Goal: Transaction & Acquisition: Book appointment/travel/reservation

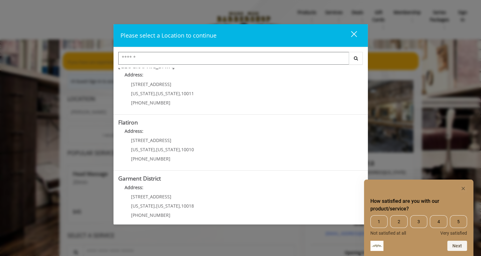
scroll to position [127, 0]
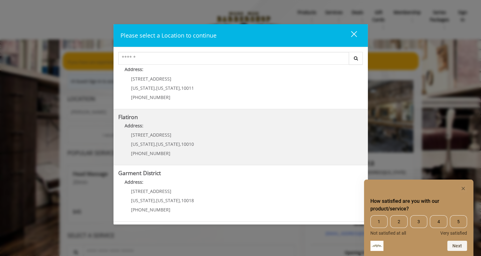
click at [240, 134] on "Flatiron Address: [STREET_ADDRESS][US_STATE][US_STATE] (917) 475-1765" at bounding box center [240, 137] width 245 height 46
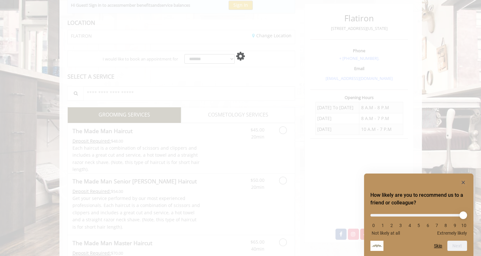
scroll to position [76, 0]
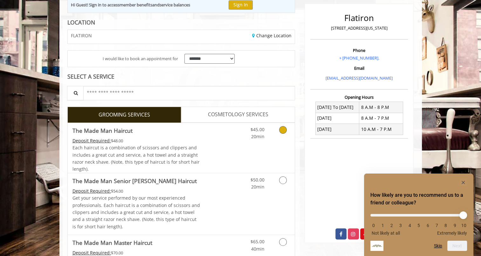
click at [241, 137] on link "$45.00 20min" at bounding box center [251, 131] width 26 height 17
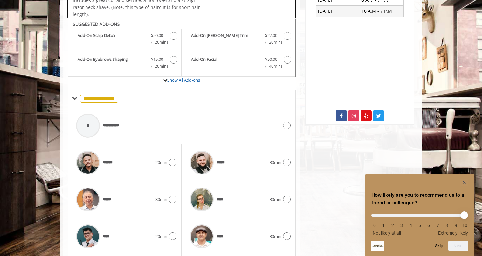
scroll to position [198, 0]
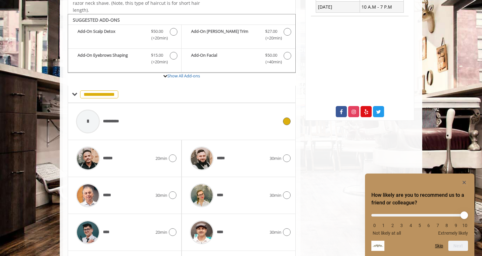
click at [145, 119] on div "**********" at bounding box center [177, 121] width 209 height 30
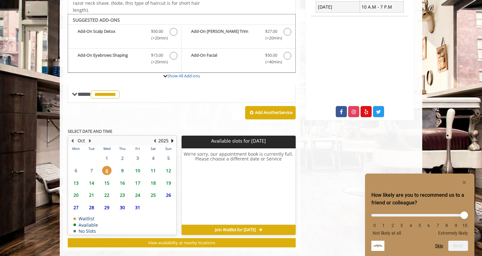
click at [120, 169] on span "9" at bounding box center [123, 170] width 10 height 9
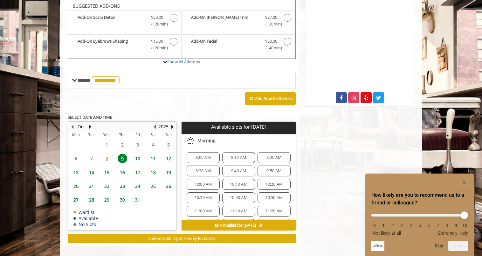
scroll to position [212, 0]
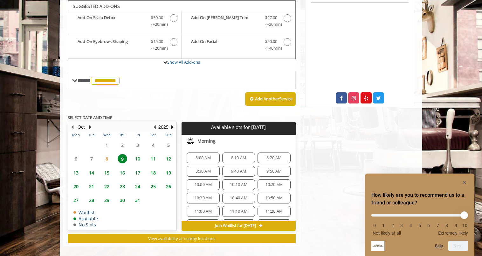
click at [209, 155] on span "8:00 AM" at bounding box center [203, 157] width 15 height 5
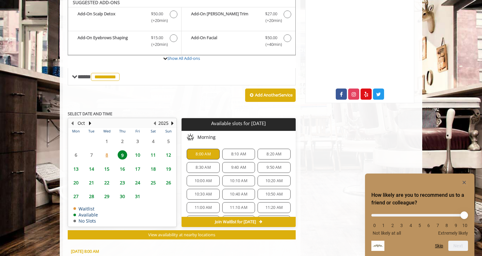
scroll to position [216, 0]
